Goal: Navigation & Orientation: Find specific page/section

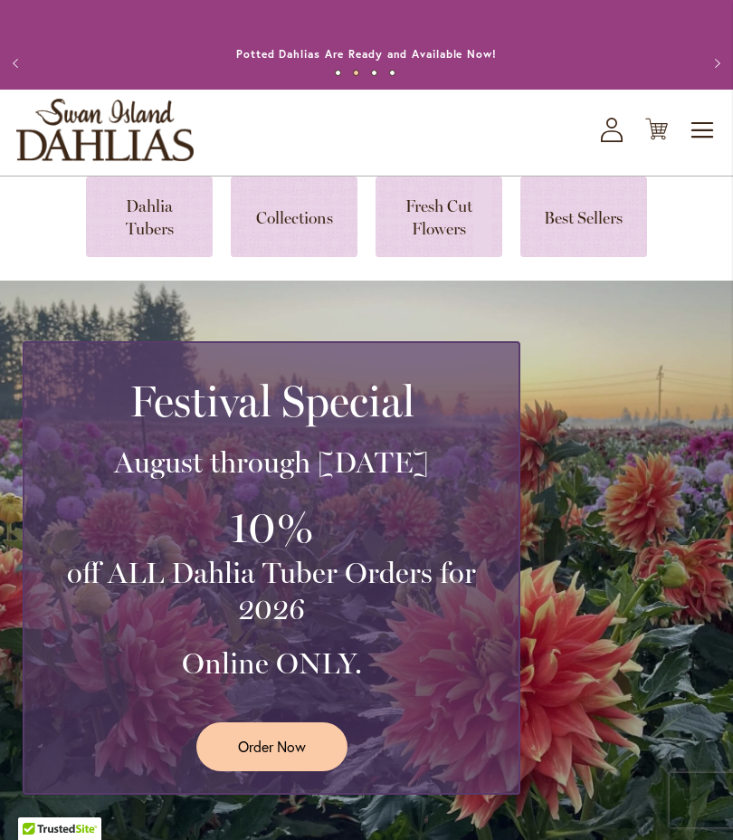
click at [157, 230] on link at bounding box center [149, 216] width 127 height 81
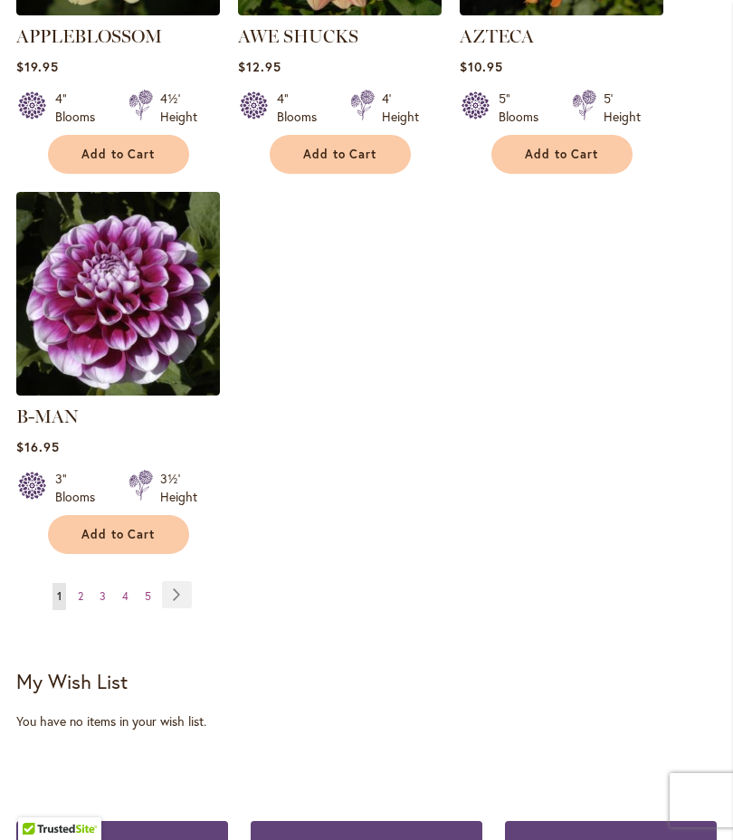
scroll to position [2462, 0]
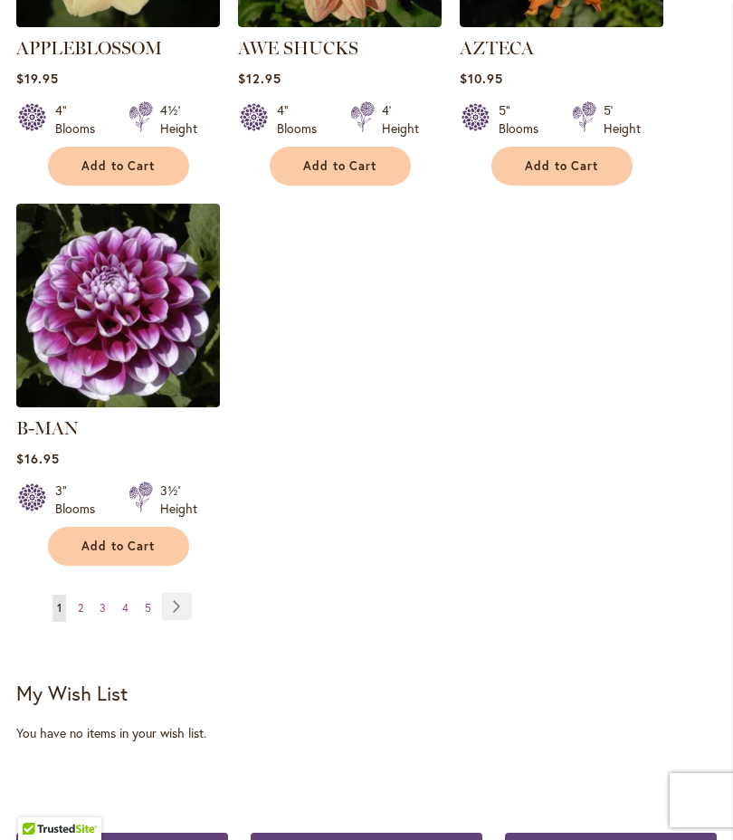
click at [184, 601] on link "Page Next" at bounding box center [177, 606] width 30 height 27
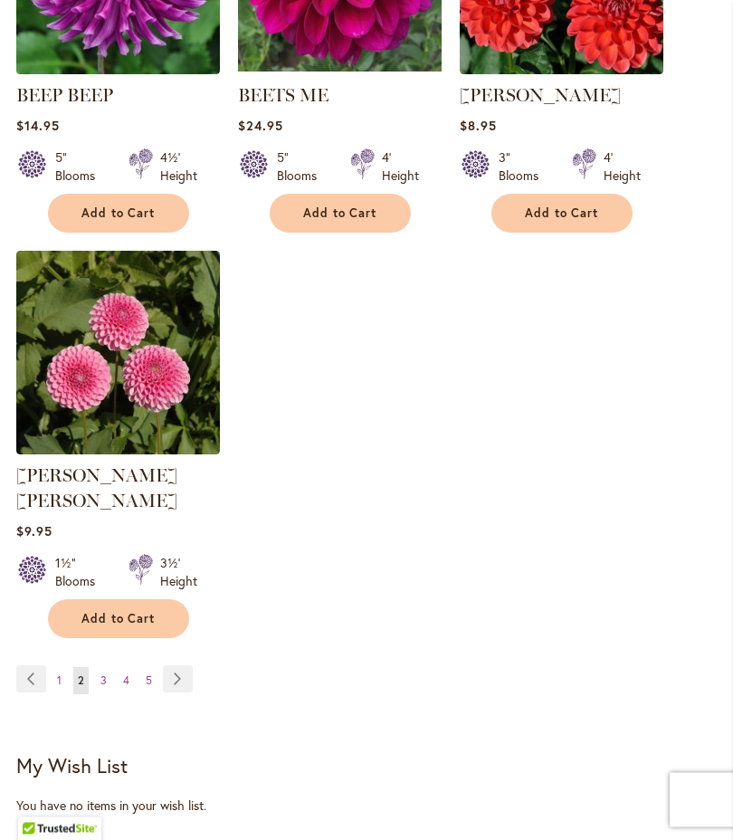
scroll to position [2390, 0]
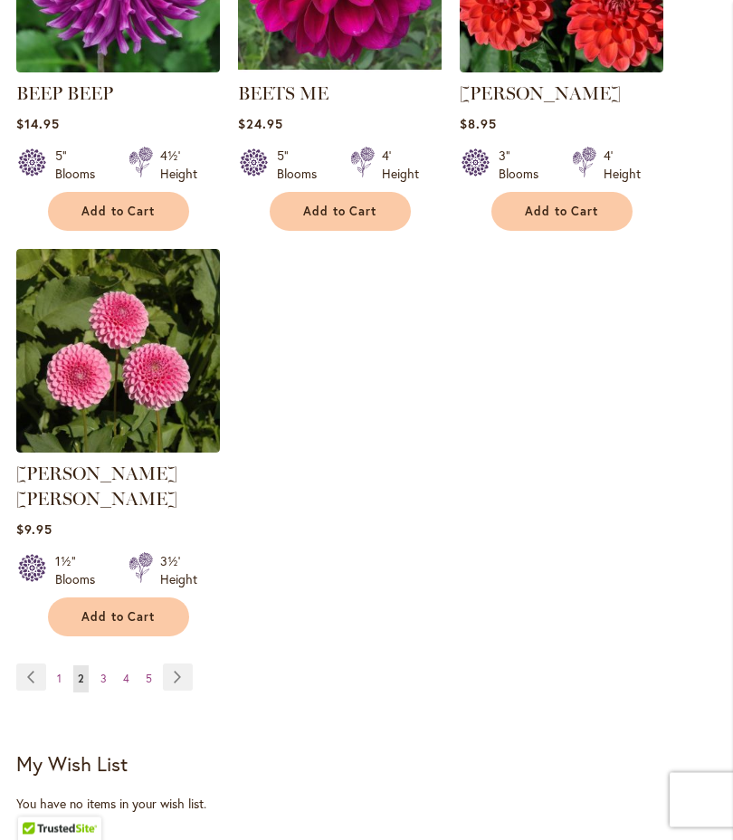
click at [183, 669] on link "Page Next" at bounding box center [178, 677] width 30 height 27
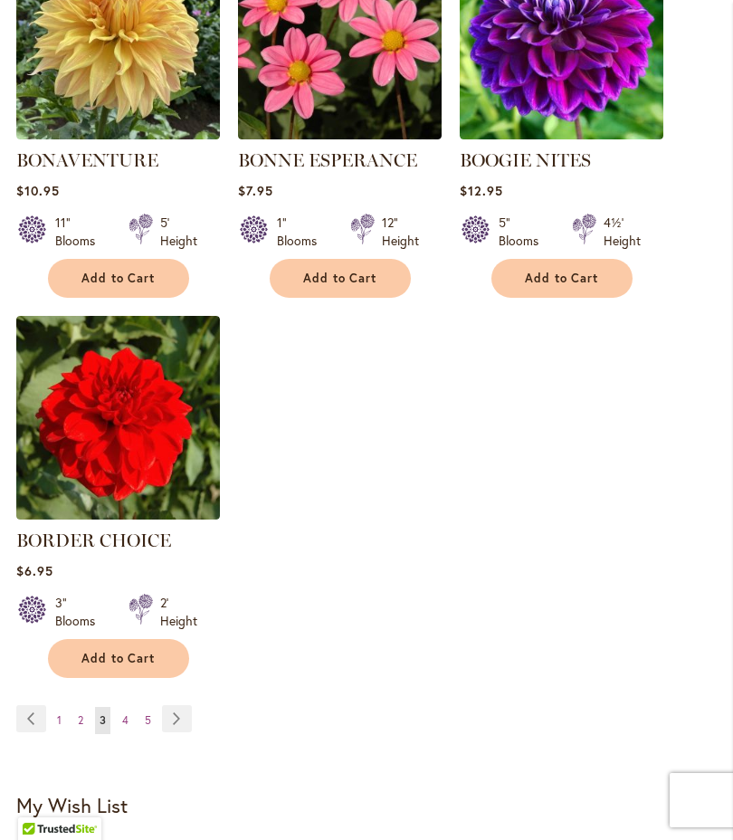
scroll to position [2333, 0]
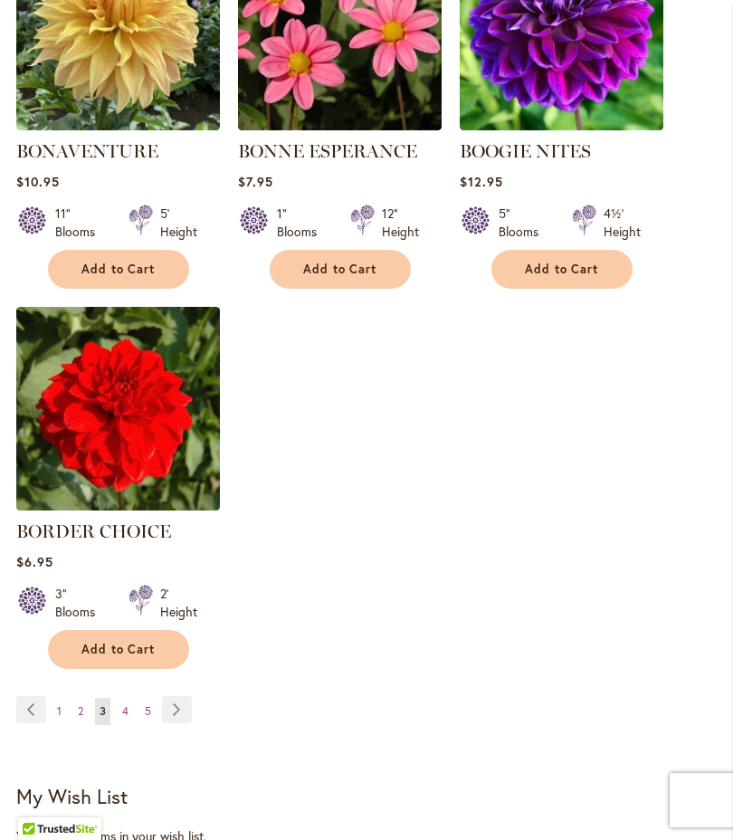
click at [191, 723] on link "Page Next" at bounding box center [177, 709] width 30 height 27
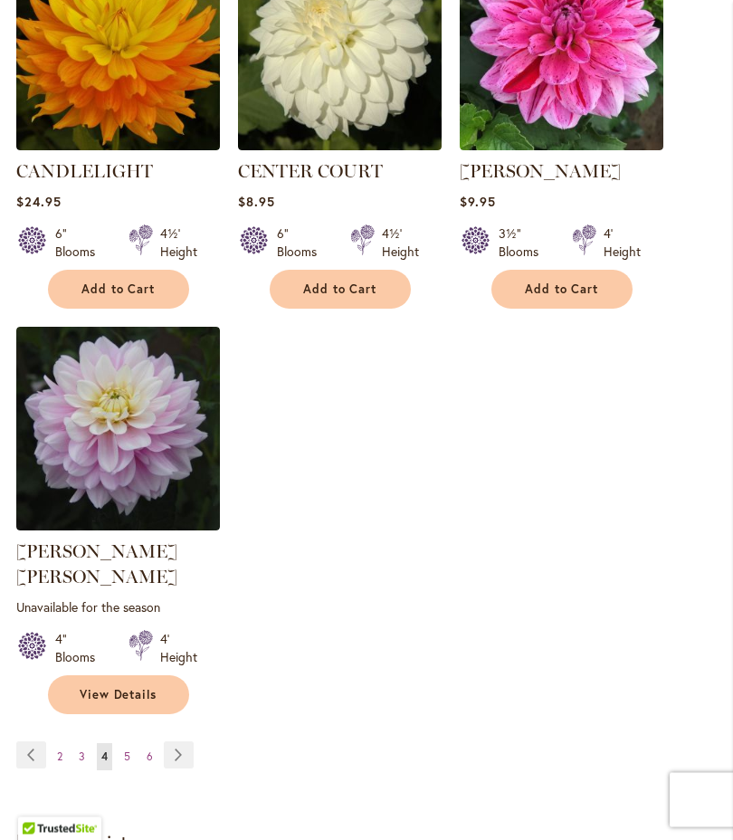
scroll to position [2342, 0]
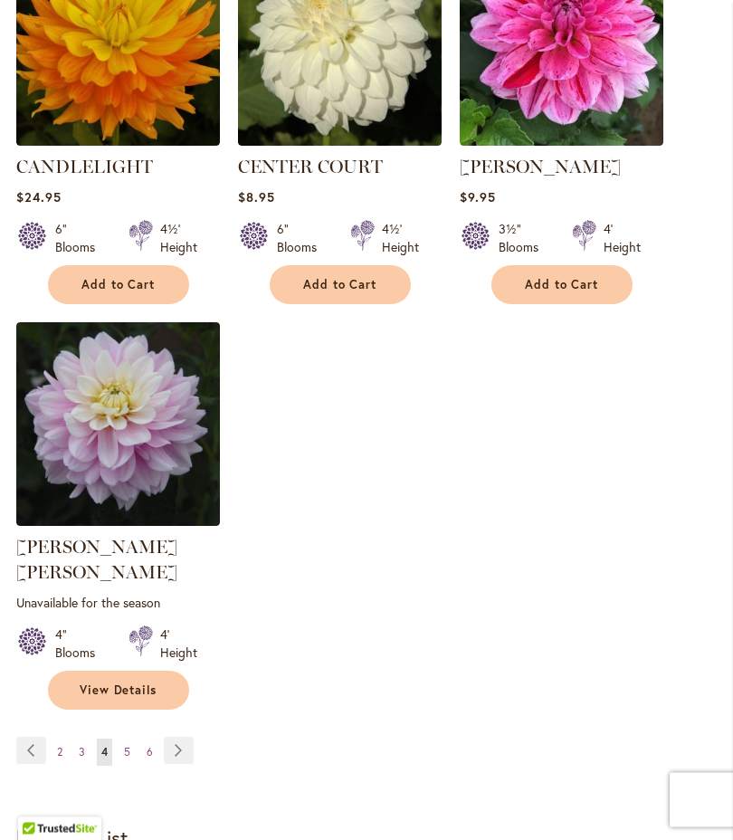
click at [188, 740] on link "Page Next" at bounding box center [179, 751] width 30 height 27
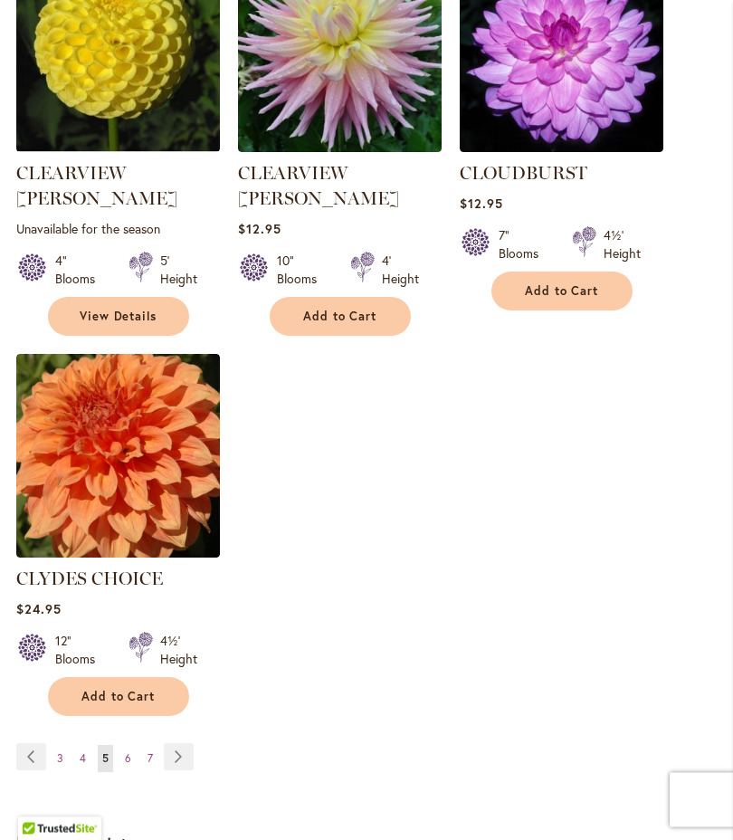
scroll to position [2337, 0]
click at [185, 743] on link "Page Next" at bounding box center [179, 756] width 30 height 27
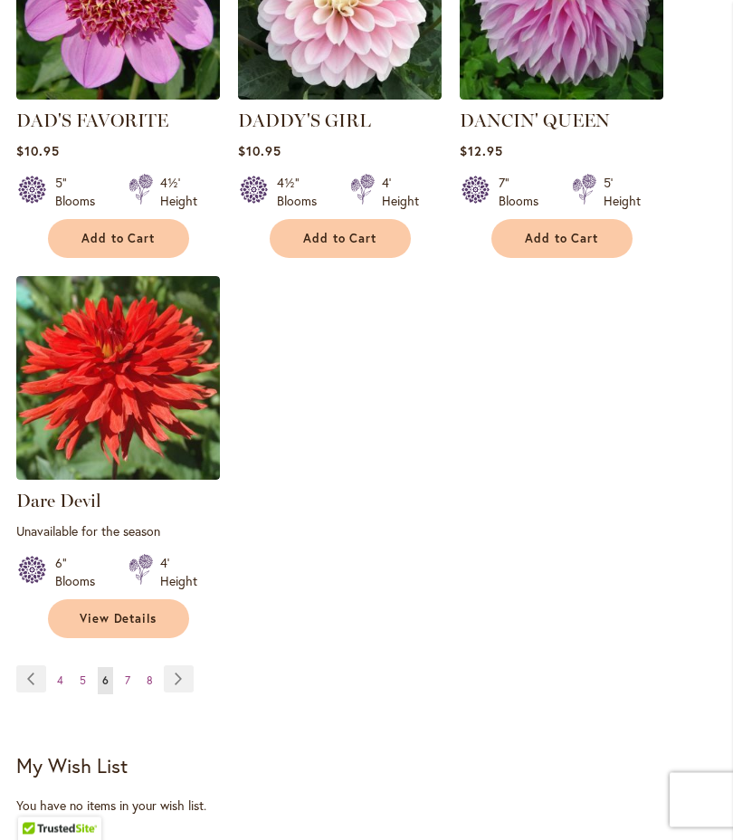
scroll to position [2452, 0]
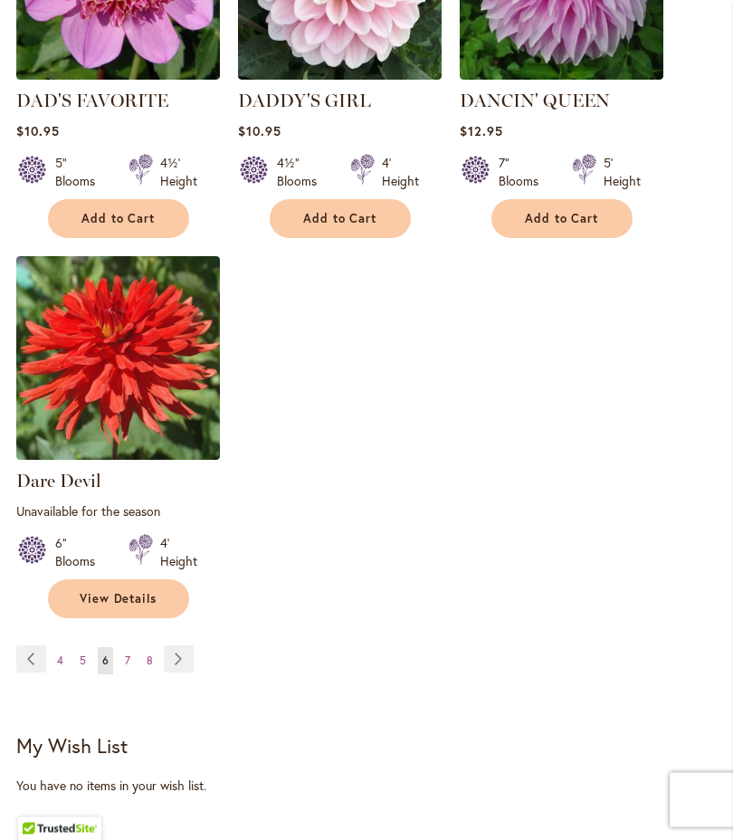
click at [188, 648] on link "Page Next" at bounding box center [179, 659] width 30 height 27
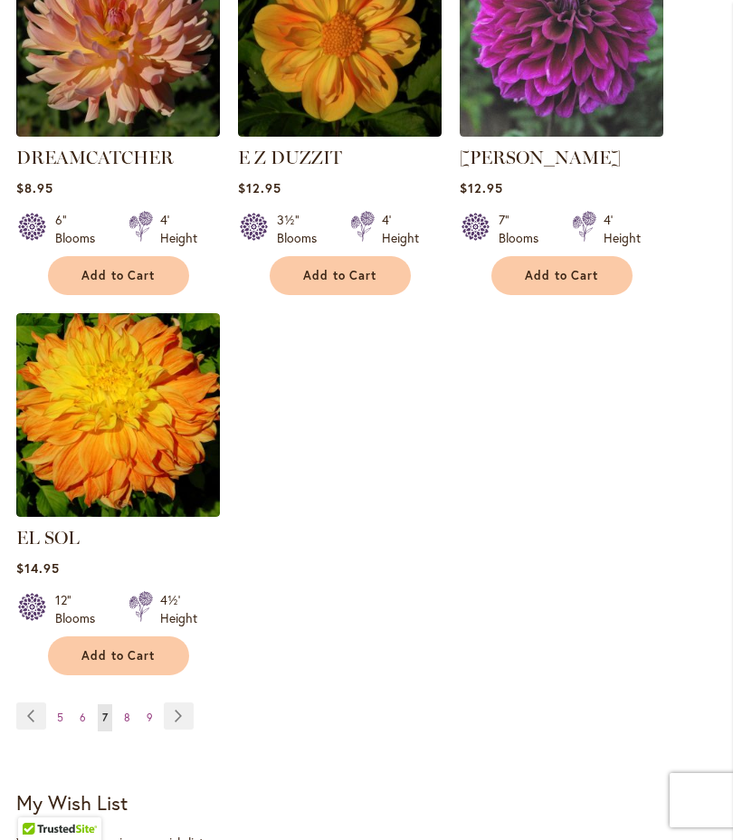
scroll to position [2363, 0]
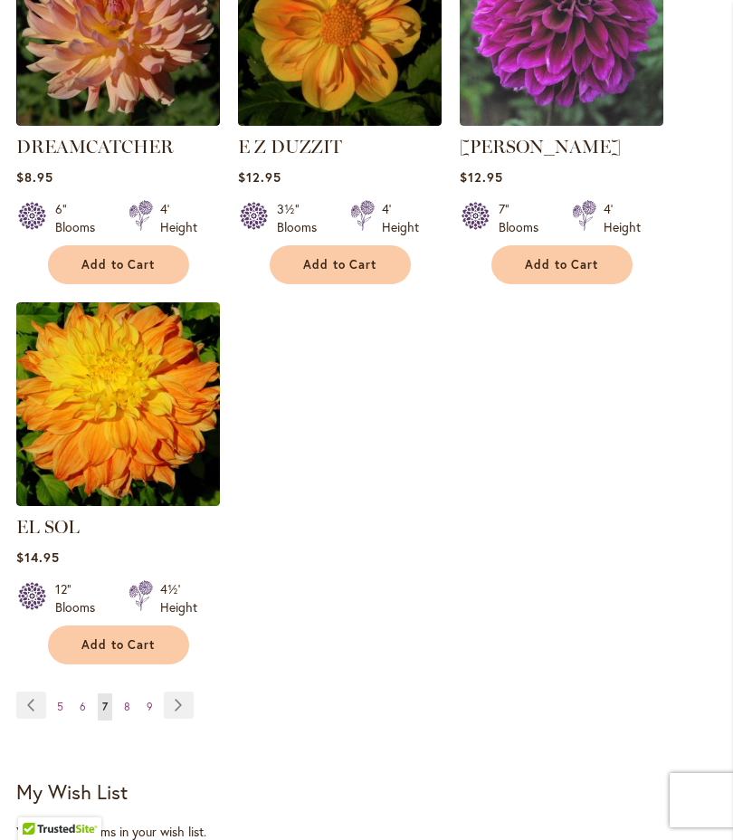
click at [183, 704] on link "Page Next" at bounding box center [179, 704] width 30 height 27
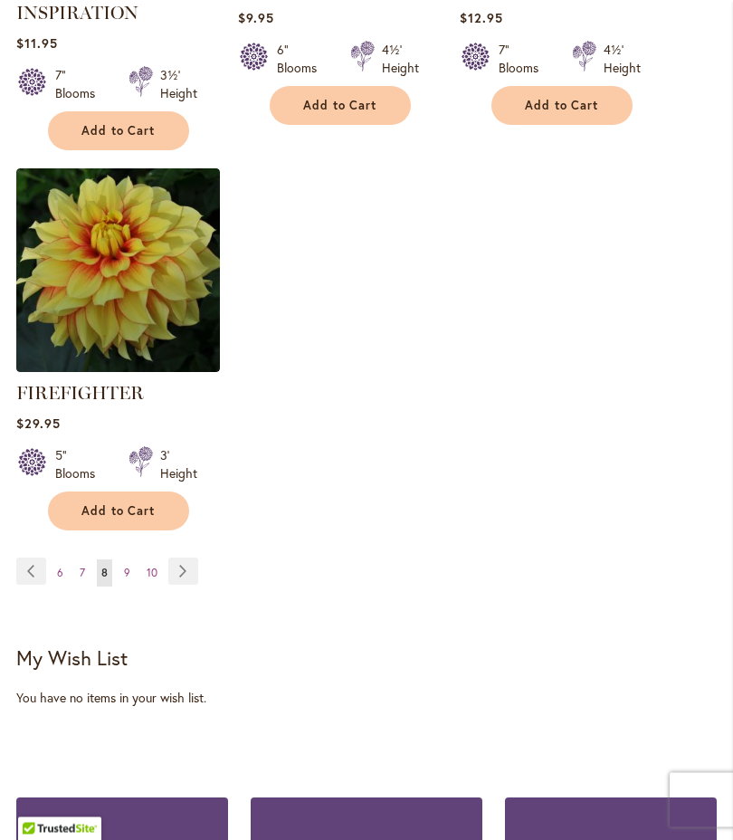
scroll to position [2596, 0]
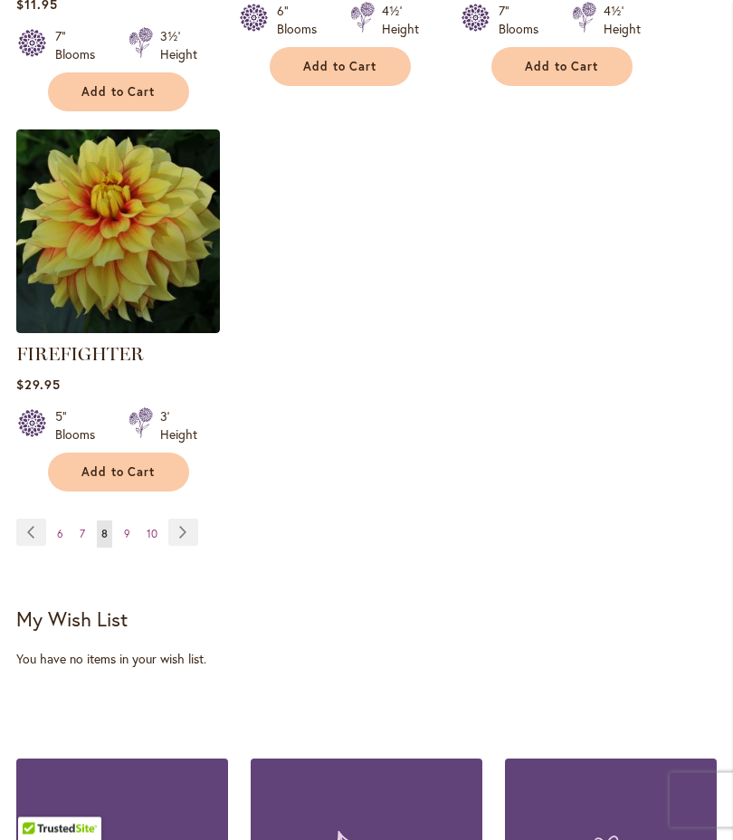
click at [186, 547] on link "Page Next" at bounding box center [183, 532] width 30 height 27
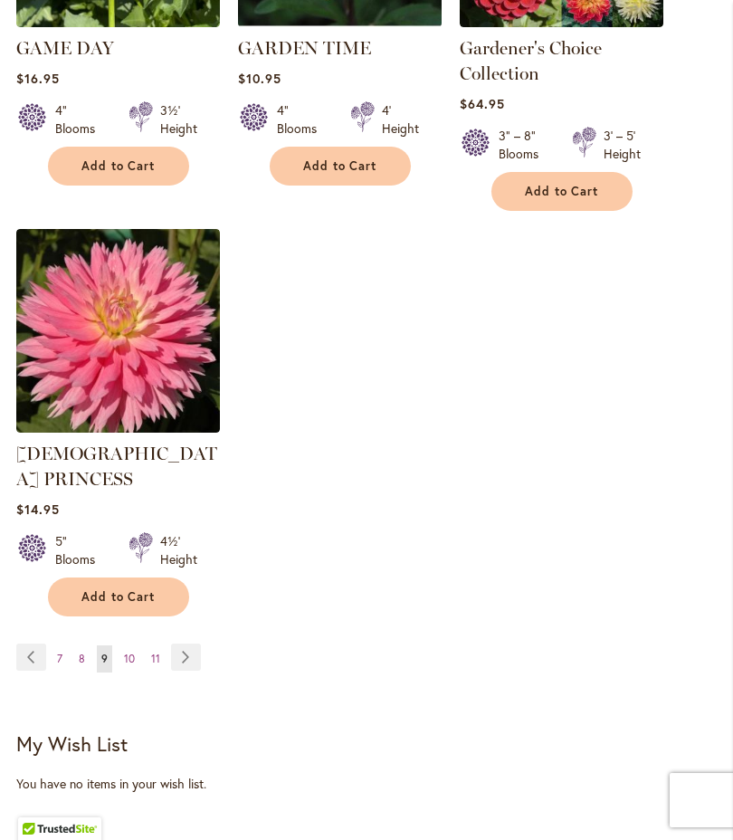
scroll to position [2520, 0]
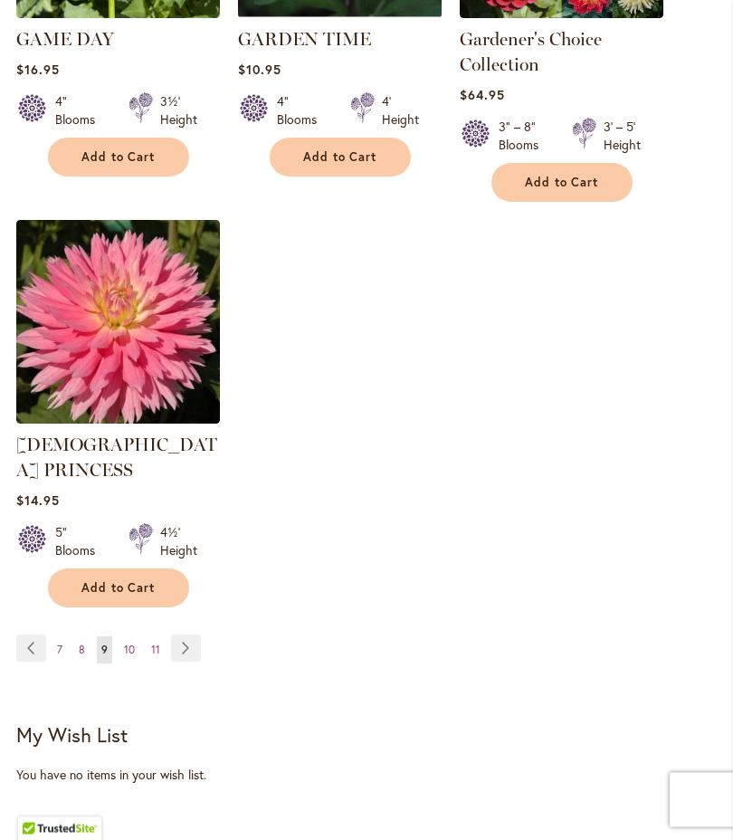
click at [197, 635] on link "Page Next" at bounding box center [186, 648] width 30 height 27
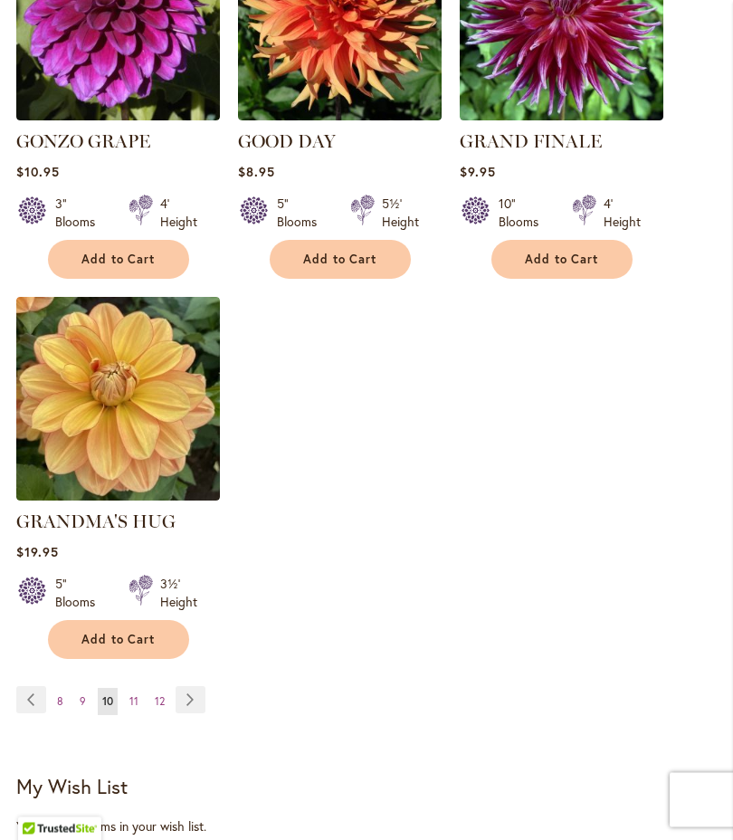
scroll to position [2407, 0]
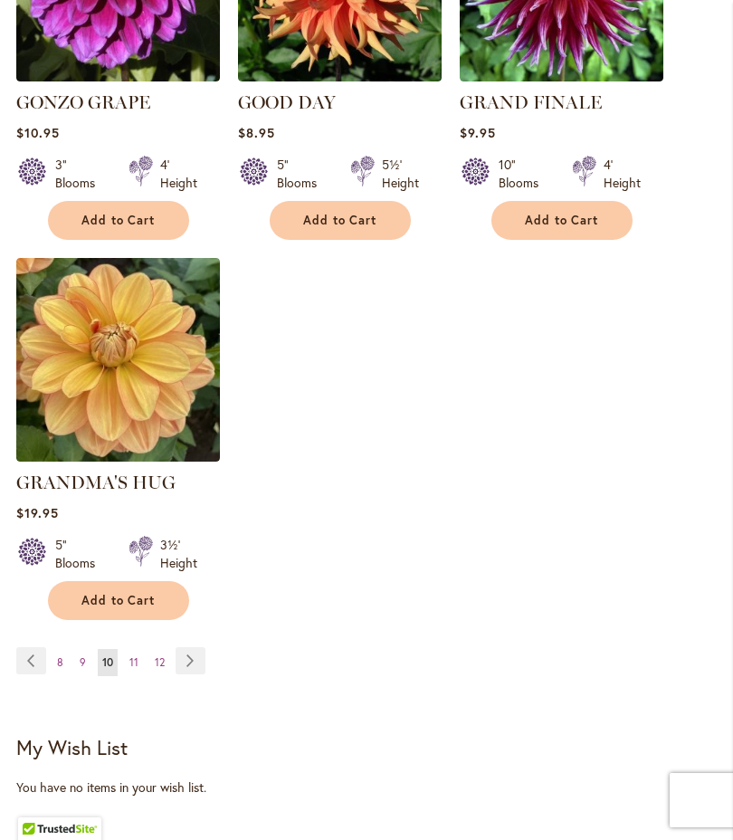
click at [203, 652] on link "Page Next" at bounding box center [191, 660] width 30 height 27
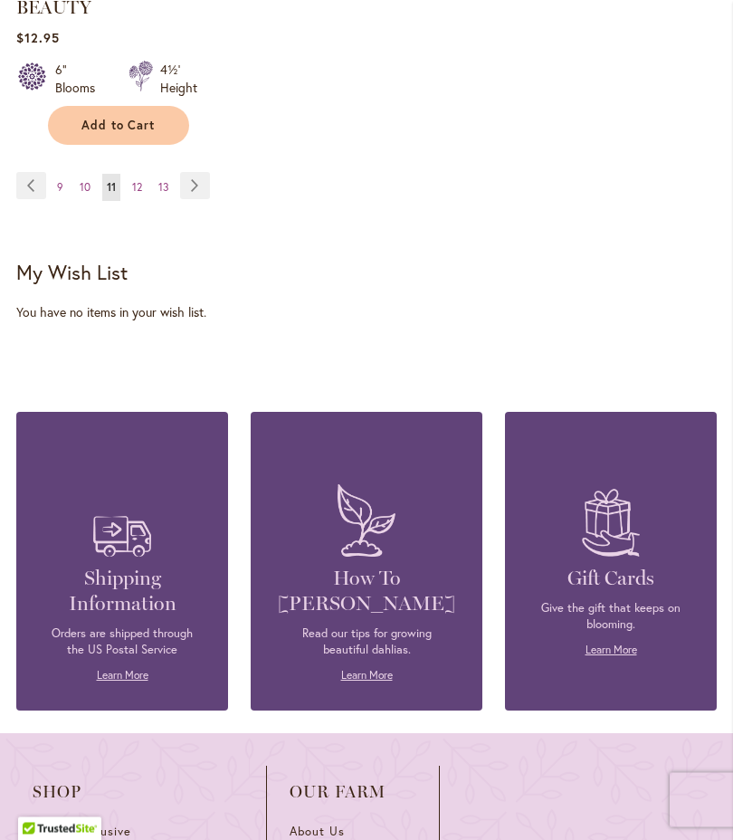
scroll to position [2961, 0]
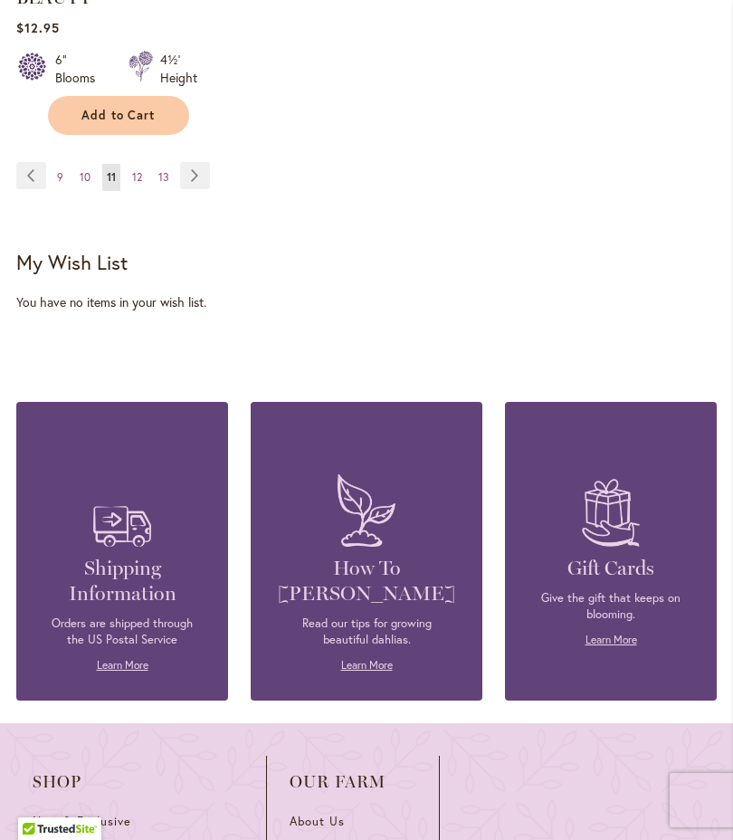
click at [141, 184] on span "12" at bounding box center [137, 177] width 10 height 14
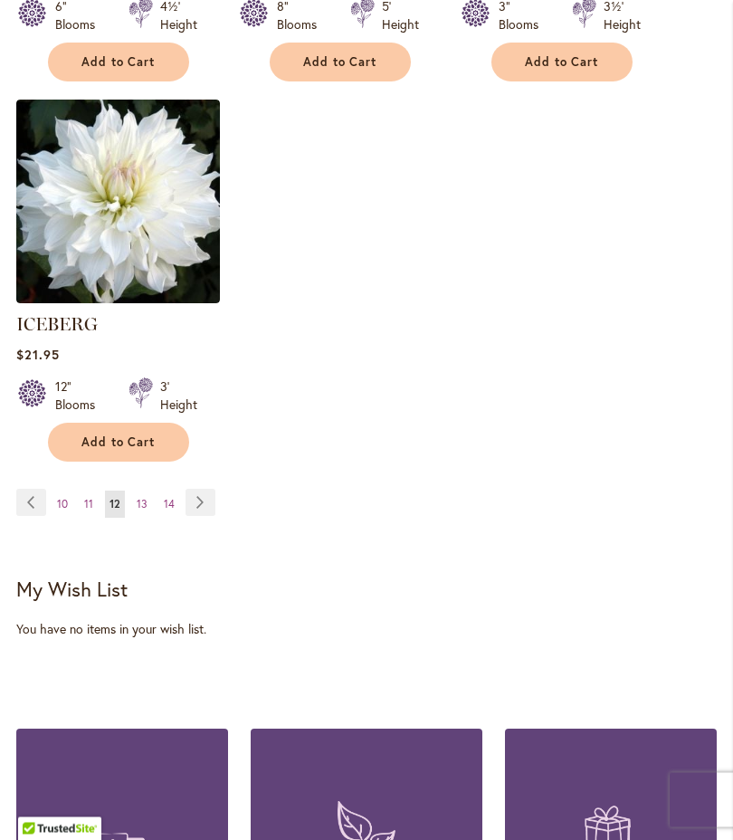
scroll to position [2566, 0]
